Goal: Task Accomplishment & Management: Manage account settings

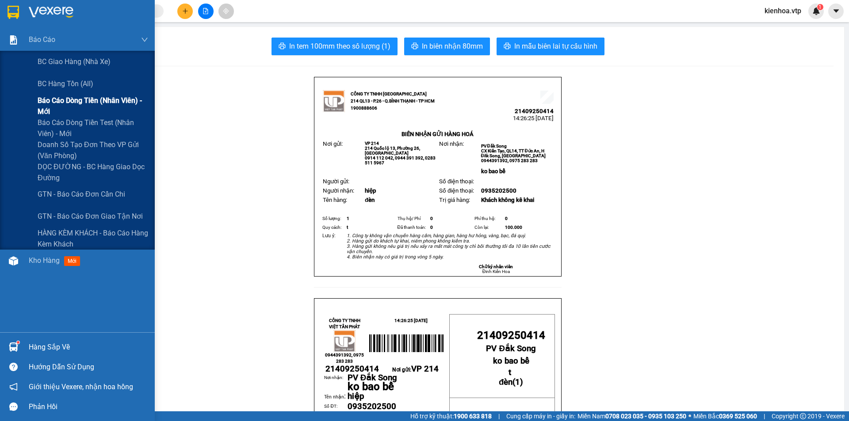
click at [84, 105] on span "Báo cáo dòng tiền (nhân viên) - mới" at bounding box center [93, 106] width 111 height 22
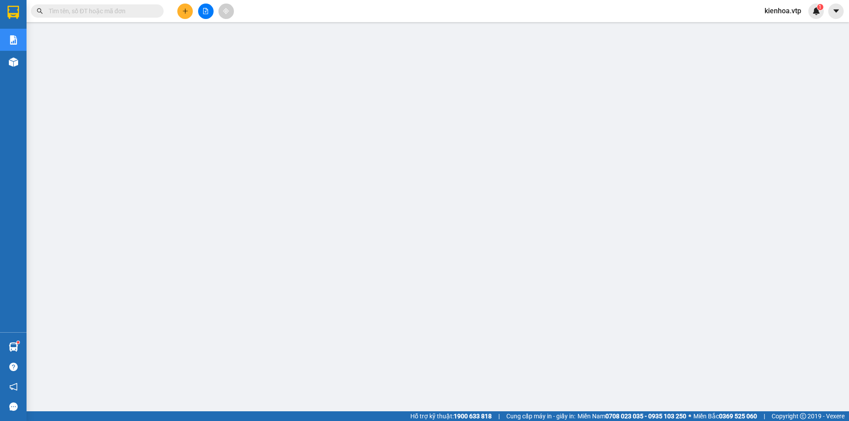
click at [787, 9] on span "kienhoa.vtp" at bounding box center [782, 10] width 51 height 11
click at [781, 28] on span "Đăng xuất" at bounding box center [788, 28] width 37 height 10
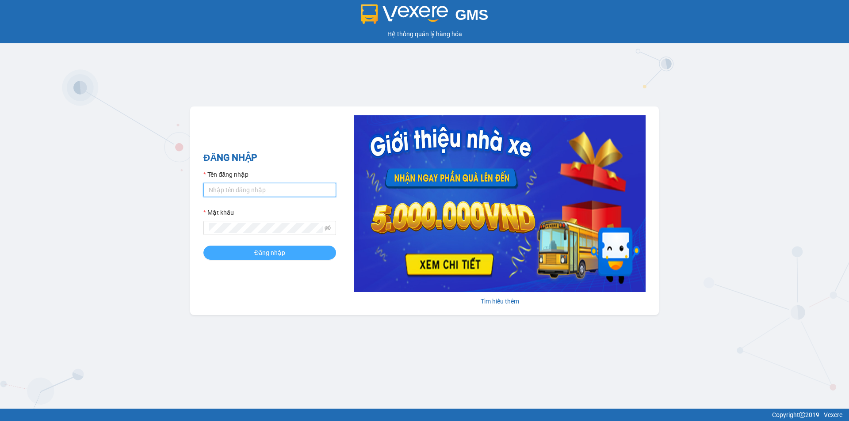
type input "kienhoa.vtp"
click at [254, 255] on span "Đăng nhập" at bounding box center [269, 253] width 31 height 10
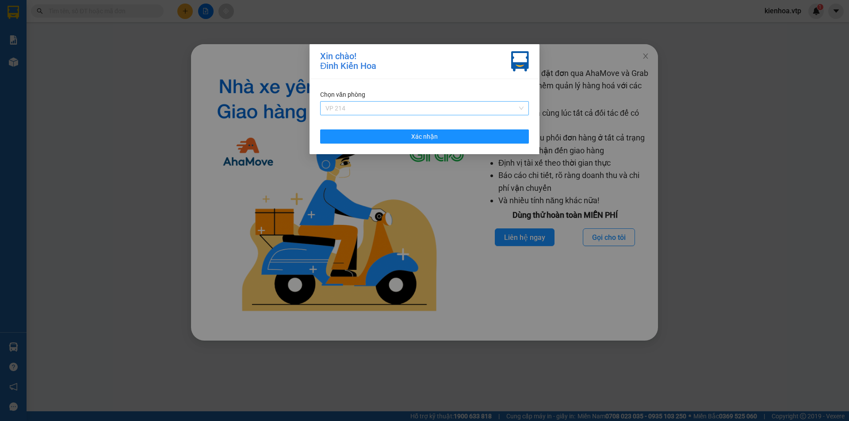
click at [389, 111] on span "VP 214" at bounding box center [424, 108] width 198 height 13
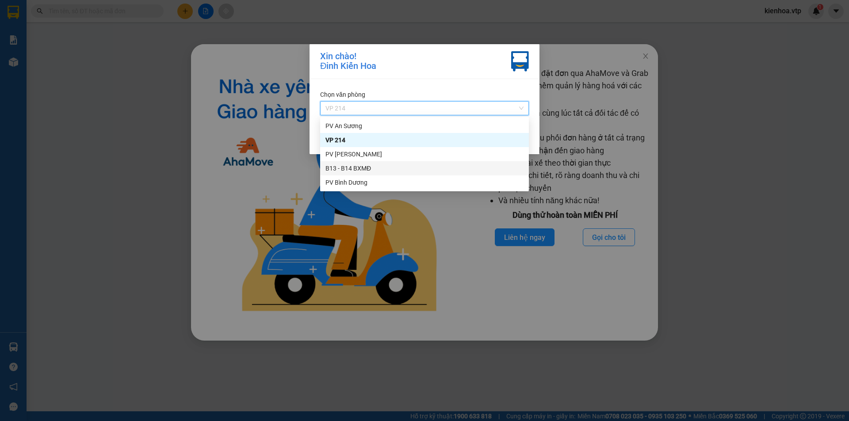
click at [366, 168] on div "B13 - B14 BXMĐ" at bounding box center [424, 169] width 198 height 10
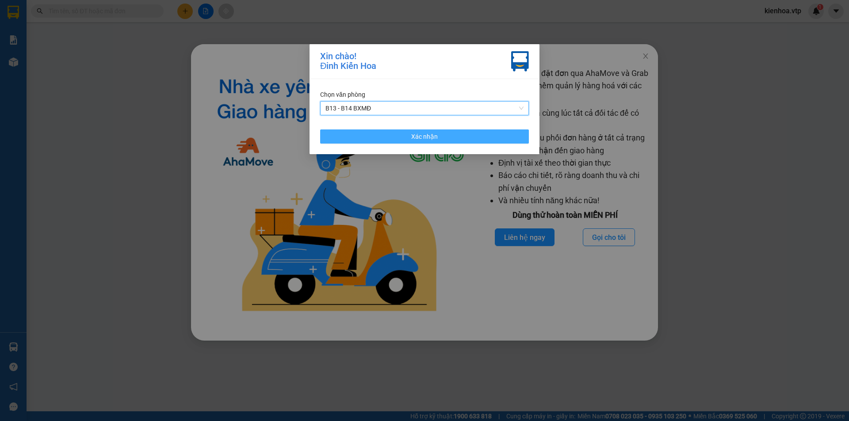
click at [377, 137] on button "Xác nhận" at bounding box center [424, 137] width 209 height 14
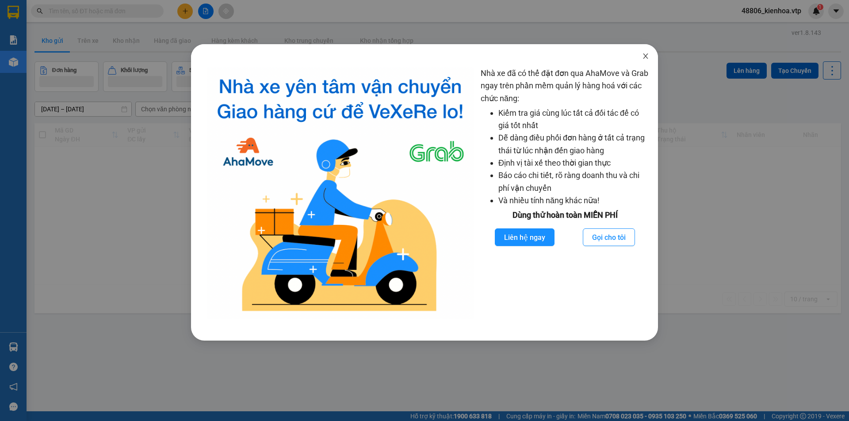
click at [644, 56] on icon "close" at bounding box center [645, 56] width 7 height 7
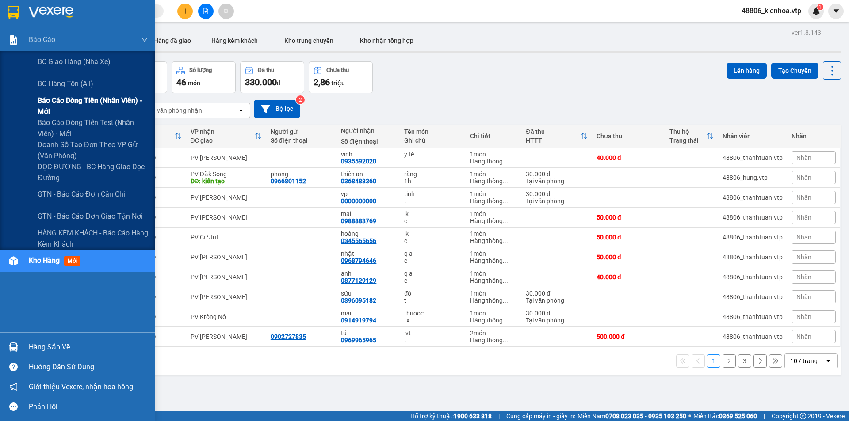
click at [52, 102] on span "Báo cáo dòng tiền (nhân viên) - mới" at bounding box center [93, 106] width 111 height 22
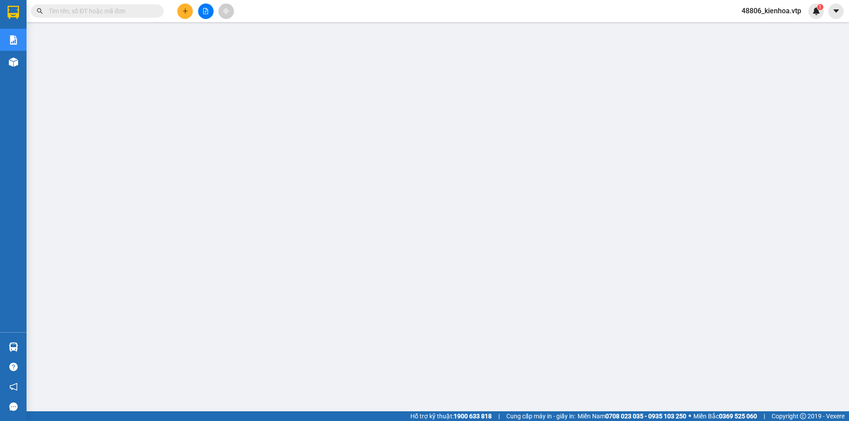
click at [780, 8] on span "48806_kienhoa.vtp" at bounding box center [771, 10] width 74 height 11
click at [770, 24] on span "Đăng xuất" at bounding box center [775, 28] width 55 height 10
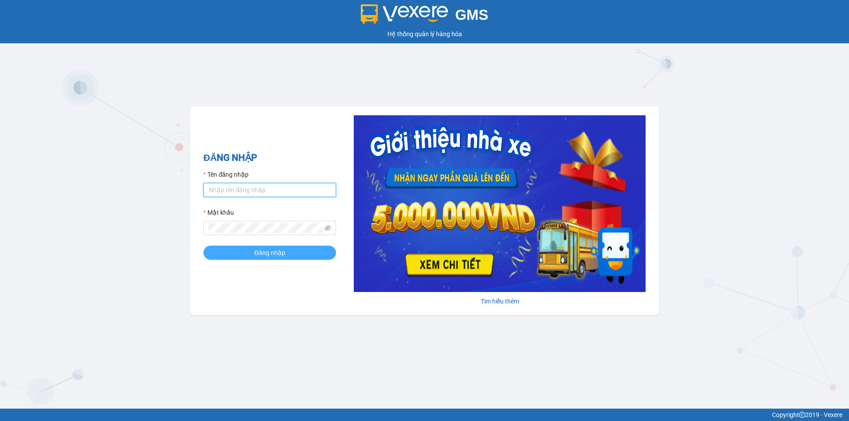
type input "kienhoa.vtp"
click at [246, 256] on button "Đăng nhập" at bounding box center [269, 253] width 133 height 14
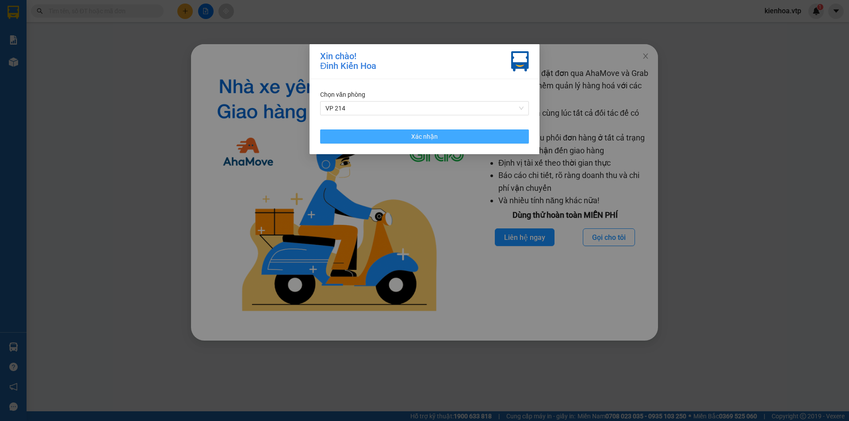
click at [379, 136] on button "Xác nhận" at bounding box center [424, 137] width 209 height 14
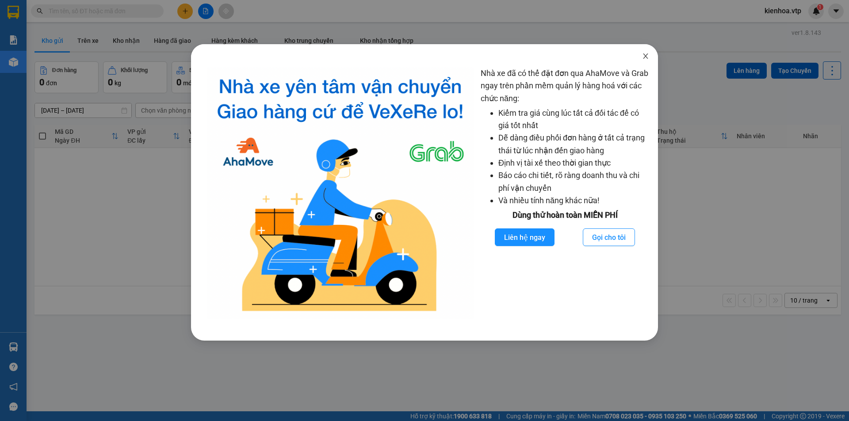
click at [648, 56] on icon "close" at bounding box center [645, 56] width 7 height 7
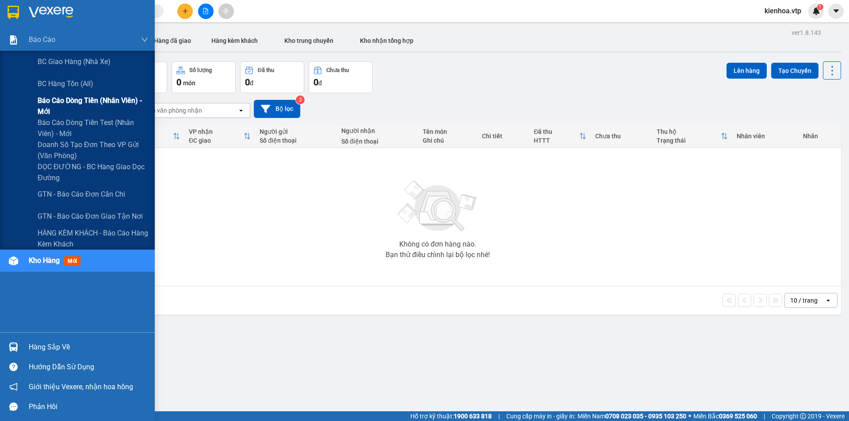
click at [78, 104] on span "Báo cáo dòng tiền (nhân viên) - mới" at bounding box center [93, 106] width 111 height 22
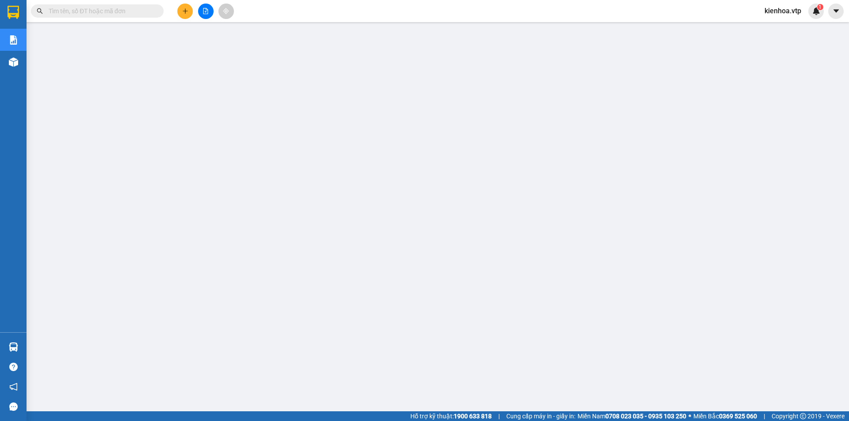
click at [95, 10] on input "text" at bounding box center [101, 11] width 104 height 10
paste input "21409250344"
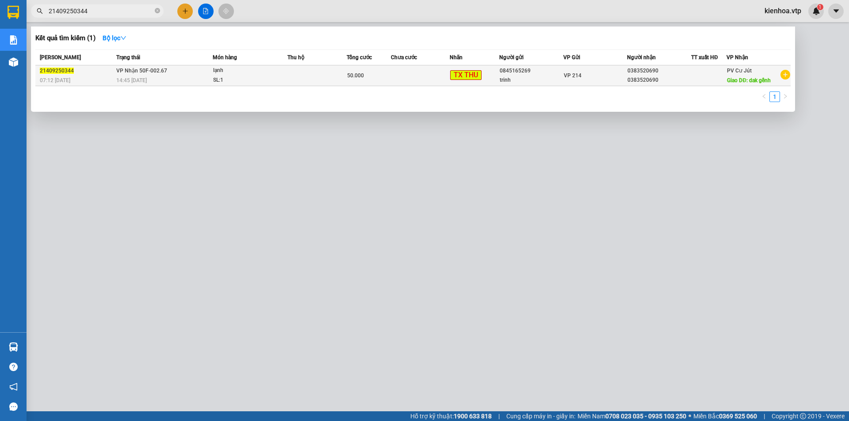
type input "21409250344"
click at [278, 81] on div "SL: 1" at bounding box center [246, 81] width 66 height 10
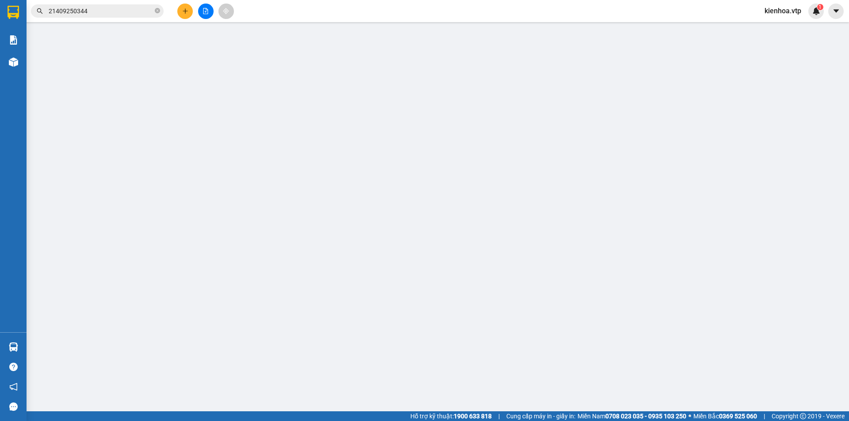
type input "0845165269"
type input "trinh"
type input "0383520690"
type input "dak gềnh"
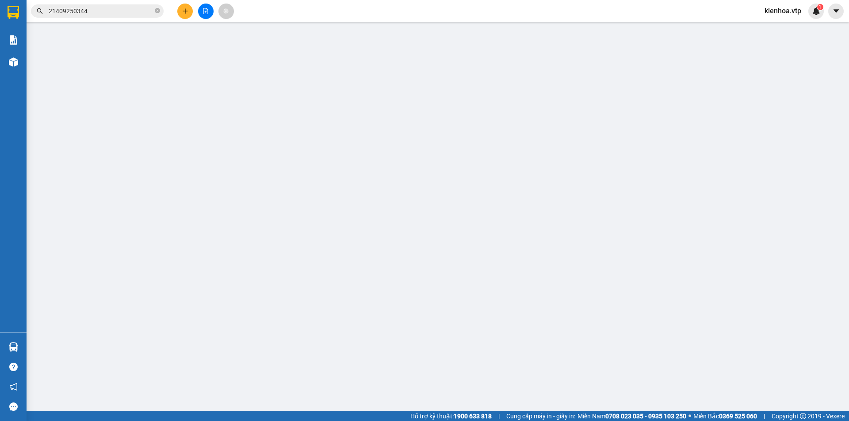
type input "cho xe 80780 giao lại"
type input "50.000"
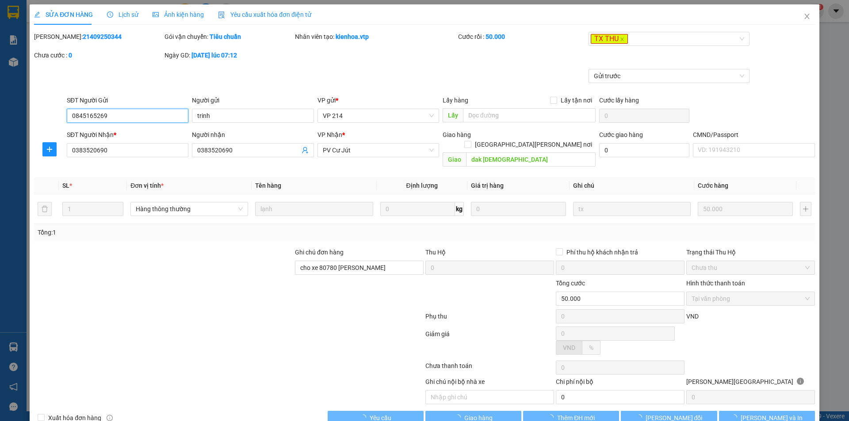
type input "2.500"
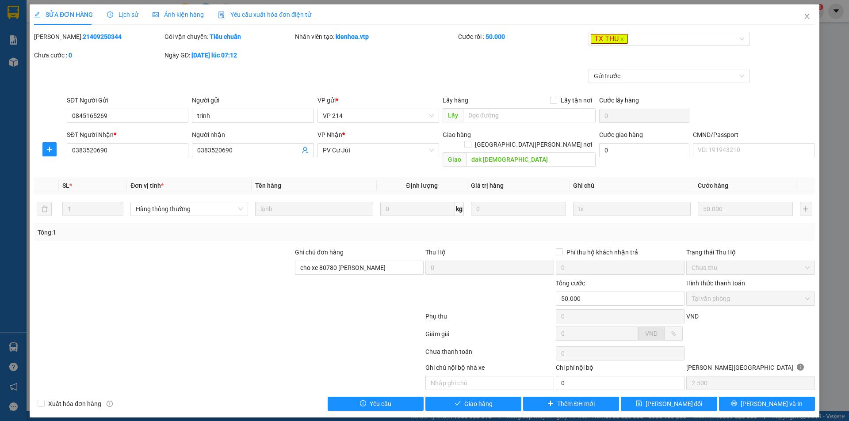
click at [118, 15] on span "Lịch sử" at bounding box center [122, 14] width 31 height 7
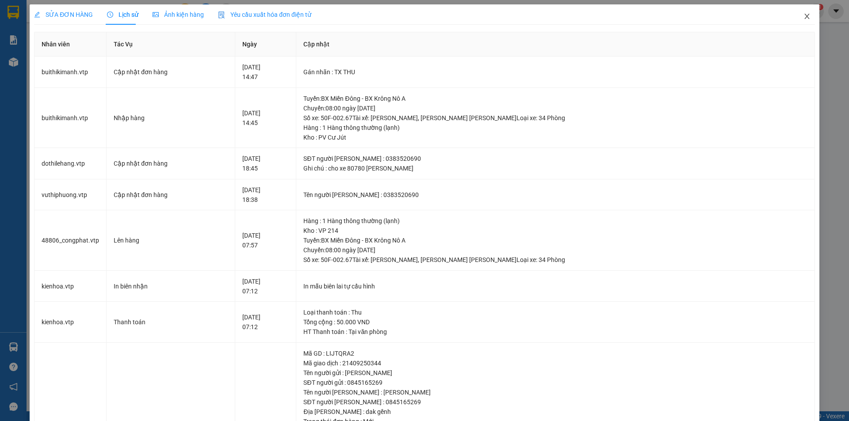
click at [803, 14] on icon "close" at bounding box center [806, 16] width 7 height 7
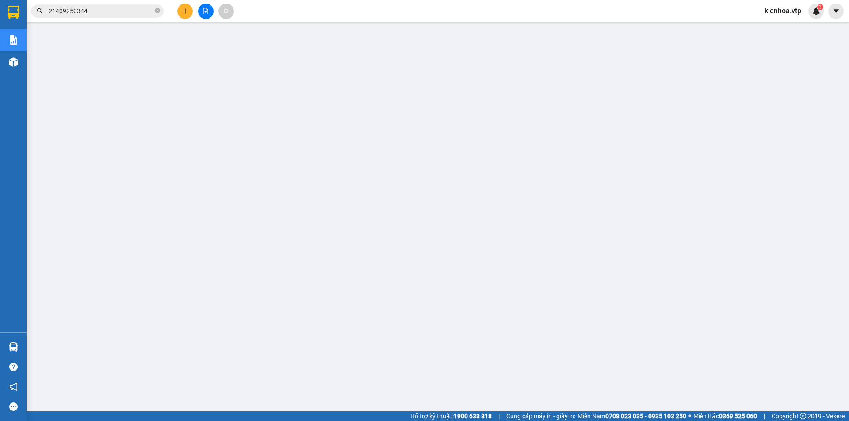
click at [796, 13] on span "kienhoa.vtp" at bounding box center [782, 10] width 51 height 11
click at [787, 26] on span "Đăng xuất" at bounding box center [788, 28] width 37 height 10
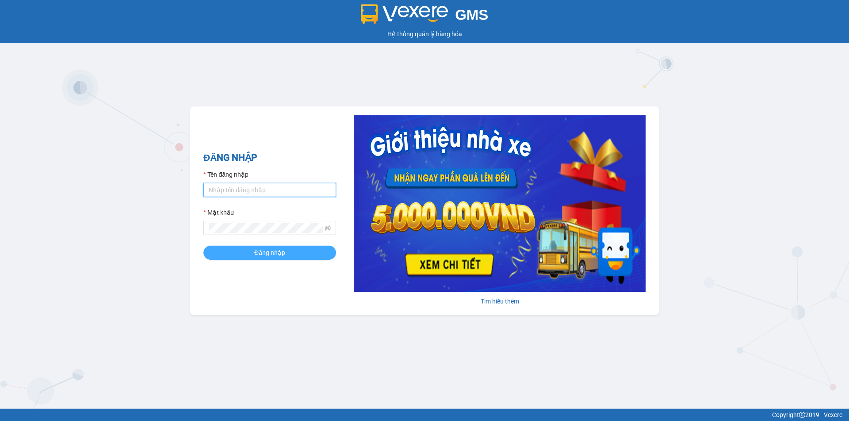
type input "kienhoa.vtp"
click at [290, 252] on button "Đăng nhập" at bounding box center [269, 253] width 133 height 14
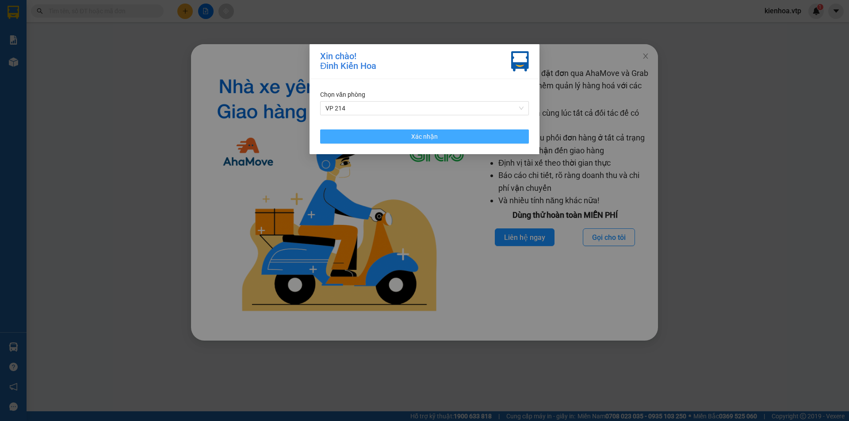
click at [430, 137] on span "Xác nhận" at bounding box center [424, 137] width 27 height 10
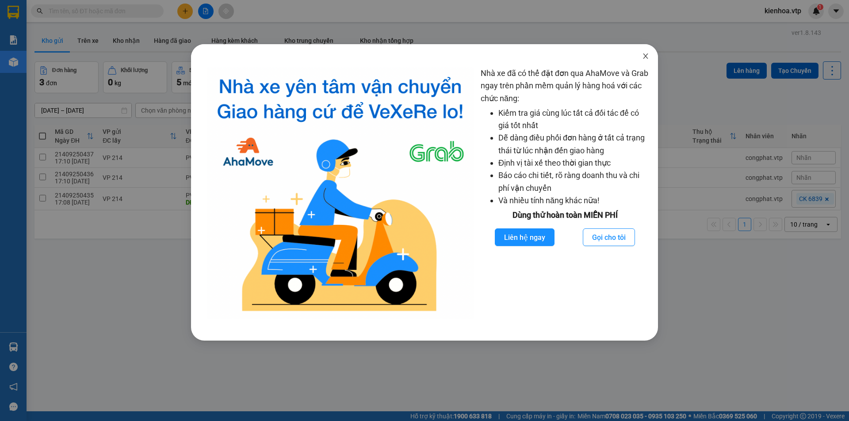
click at [648, 55] on icon "close" at bounding box center [645, 56] width 7 height 7
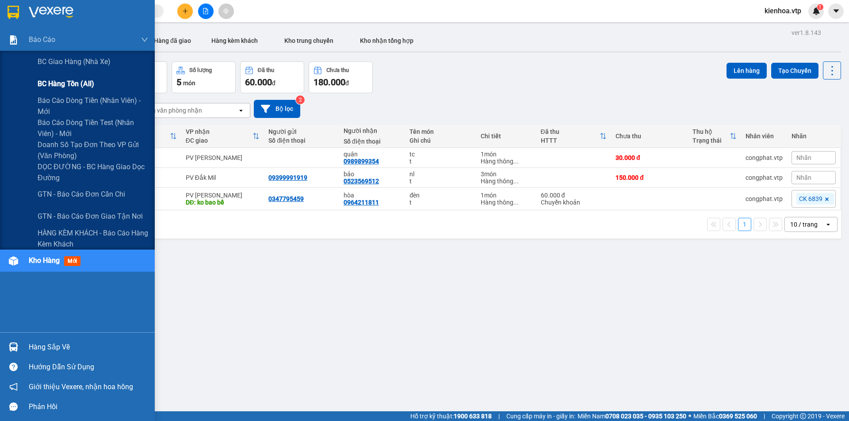
click at [96, 84] on div "BC hàng tồn (all)" at bounding box center [93, 84] width 111 height 22
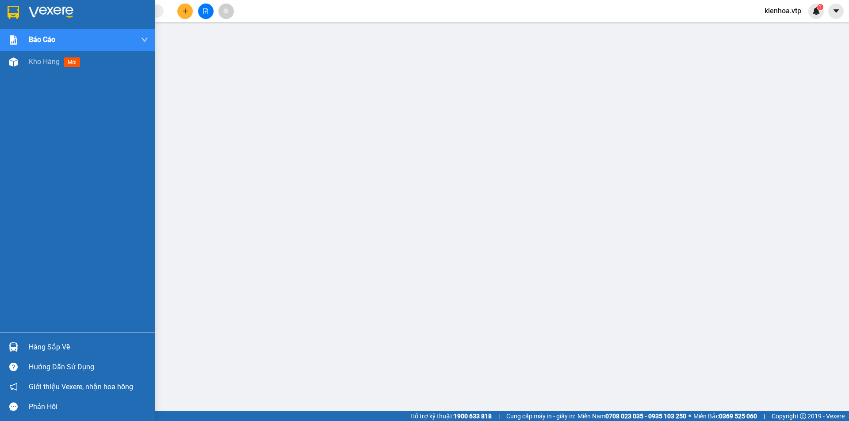
click at [52, 12] on img at bounding box center [51, 12] width 45 height 13
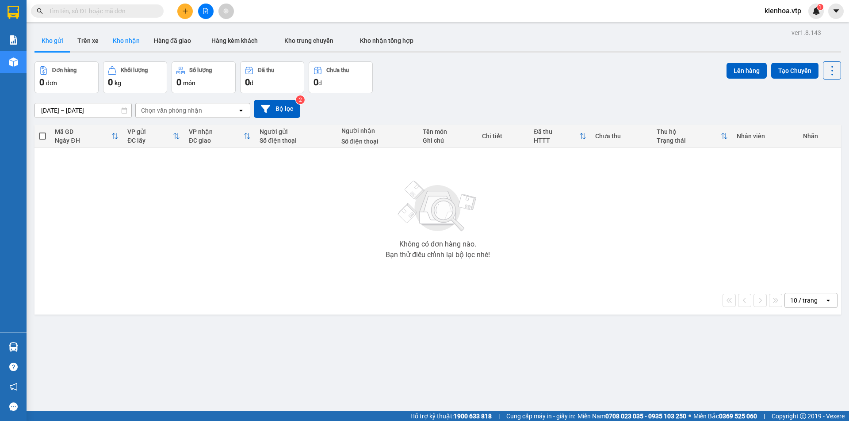
click at [126, 40] on button "Kho nhận" at bounding box center [126, 40] width 41 height 21
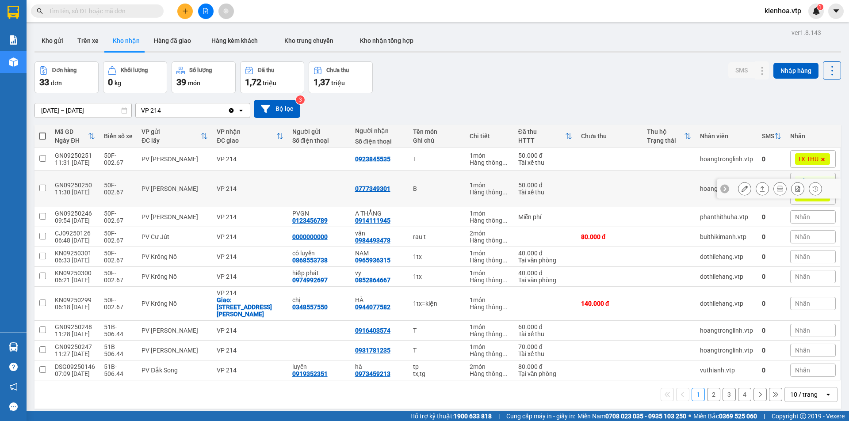
click at [375, 190] on div "0777349301" at bounding box center [372, 188] width 35 height 7
click at [792, 14] on span "kienhoa.vtp" at bounding box center [782, 10] width 51 height 11
click at [785, 28] on span "Đăng xuất" at bounding box center [788, 28] width 37 height 10
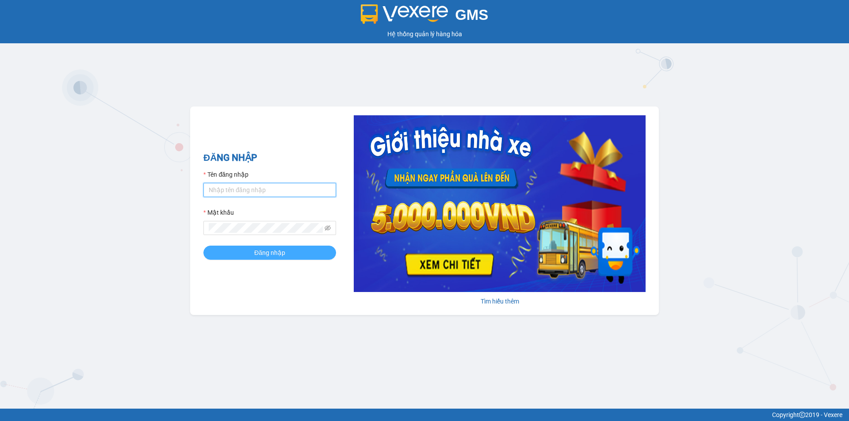
type input "kienhoa.vtp"
click at [290, 254] on button "Đăng nhập" at bounding box center [269, 253] width 133 height 14
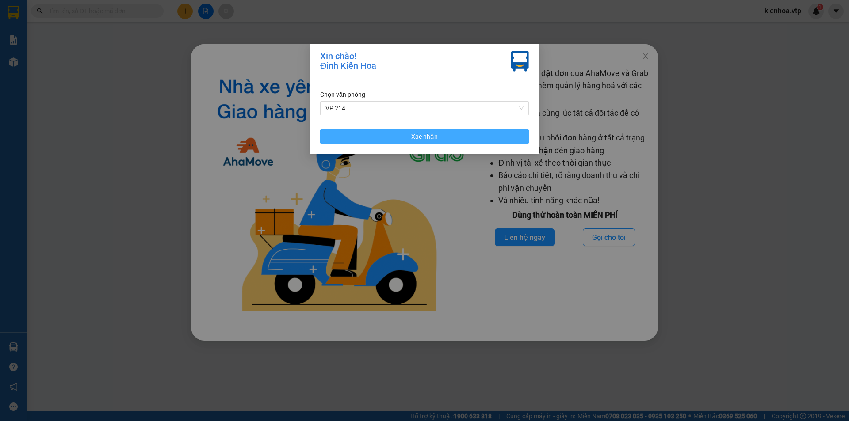
click at [465, 140] on button "Xác nhận" at bounding box center [424, 137] width 209 height 14
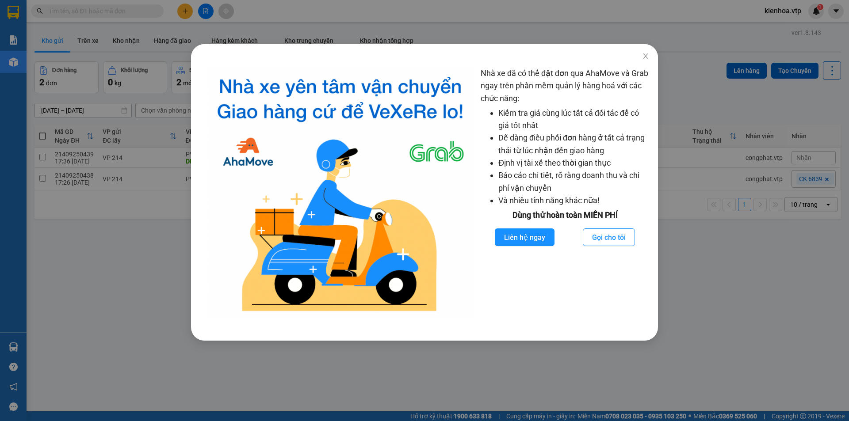
click at [119, 328] on div "Nhà xe đã có thể đặt đơn qua AhaMove và Grab ngay trên phần mềm quản lý hàng ho…" at bounding box center [424, 210] width 849 height 421
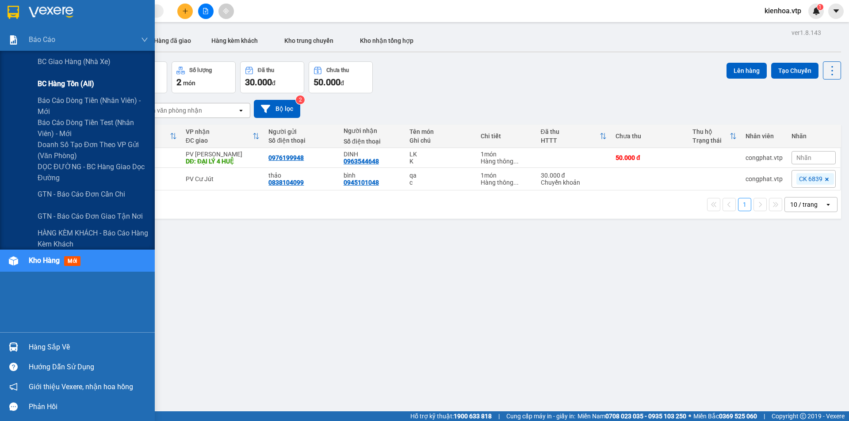
click at [98, 81] on div "BC hàng tồn (all)" at bounding box center [93, 84] width 111 height 22
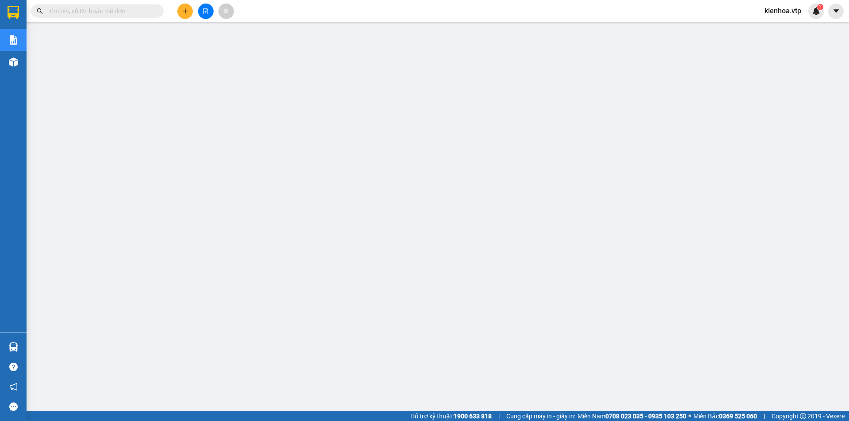
click at [779, 11] on span "kienhoa.vtp" at bounding box center [782, 10] width 51 height 11
click at [792, 25] on span "Đăng xuất" at bounding box center [788, 28] width 37 height 10
